Goal: Information Seeking & Learning: Learn about a topic

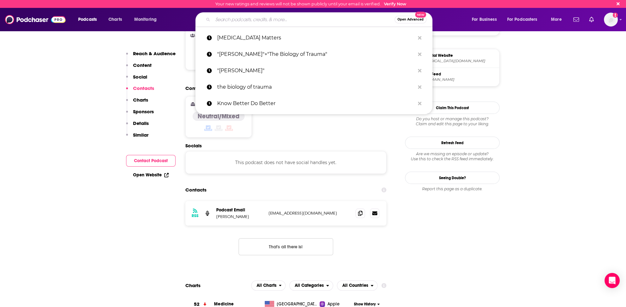
click at [233, 20] on input "Search podcasts, credits, & more..." at bounding box center [304, 20] width 182 height 10
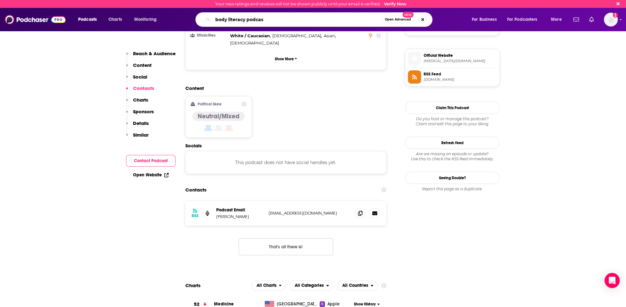
type input "body literacy podcast"
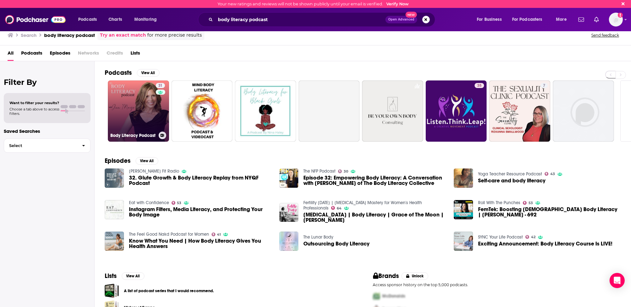
click at [117, 119] on link "31 Body Literacy Podcast" at bounding box center [138, 110] width 61 height 61
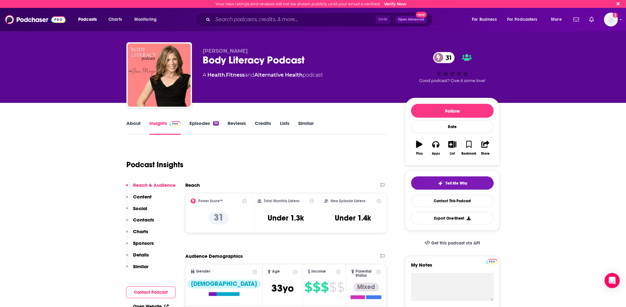
click at [145, 219] on p "Contacts" at bounding box center [143, 220] width 21 height 6
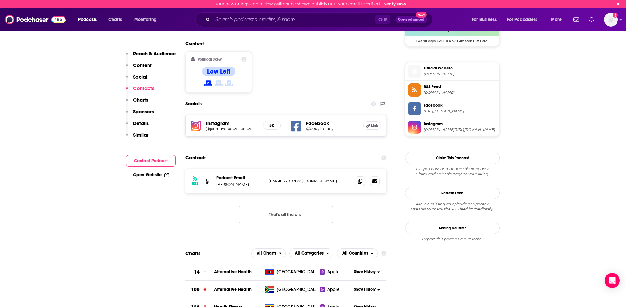
scroll to position [480, 0]
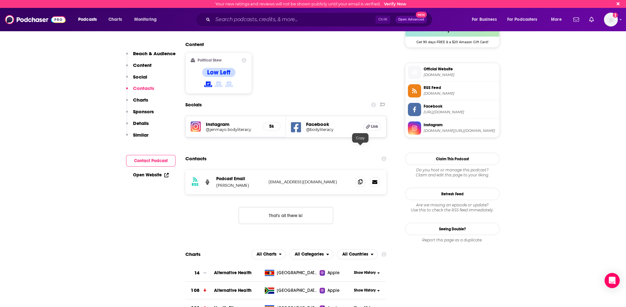
click at [360, 179] on icon at bounding box center [360, 181] width 4 height 5
click at [145, 54] on p "Reach & Audience" at bounding box center [154, 53] width 43 height 6
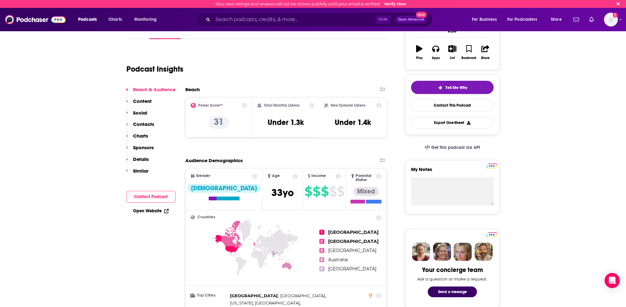
scroll to position [94, 0]
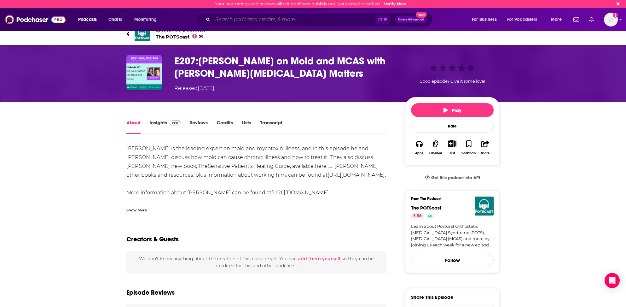
click at [225, 19] on input "Search podcasts, credits, & more..." at bounding box center [294, 20] width 163 height 10
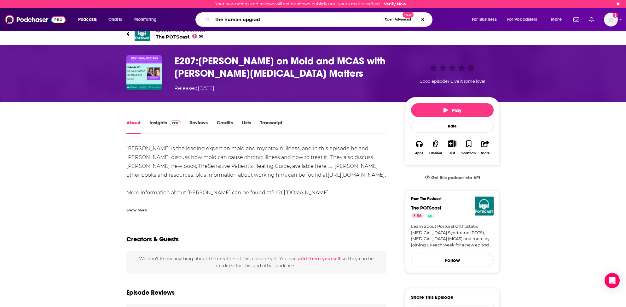
type input "the human upgrade"
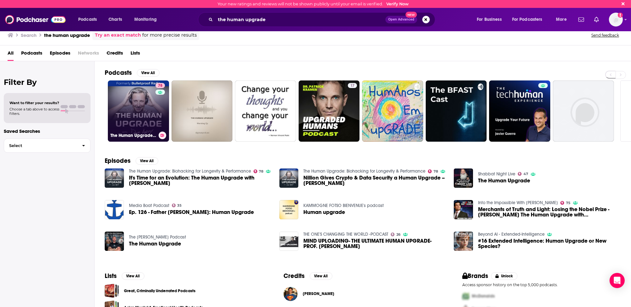
click at [114, 108] on link "78 The Human Upgrade: Biohacking for Longevity & Performance" at bounding box center [138, 110] width 61 height 61
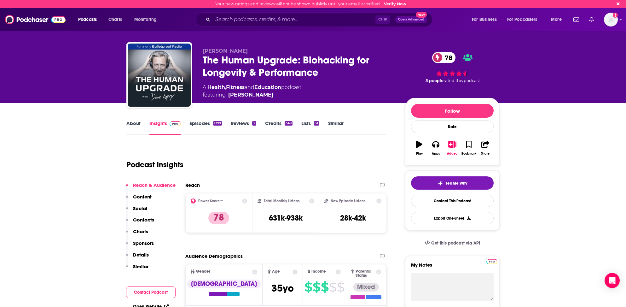
click at [145, 218] on p "Contacts" at bounding box center [143, 220] width 21 height 6
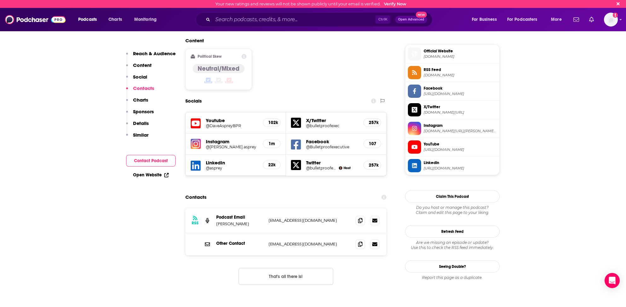
scroll to position [522, 0]
